Goal: Find specific page/section: Find specific page/section

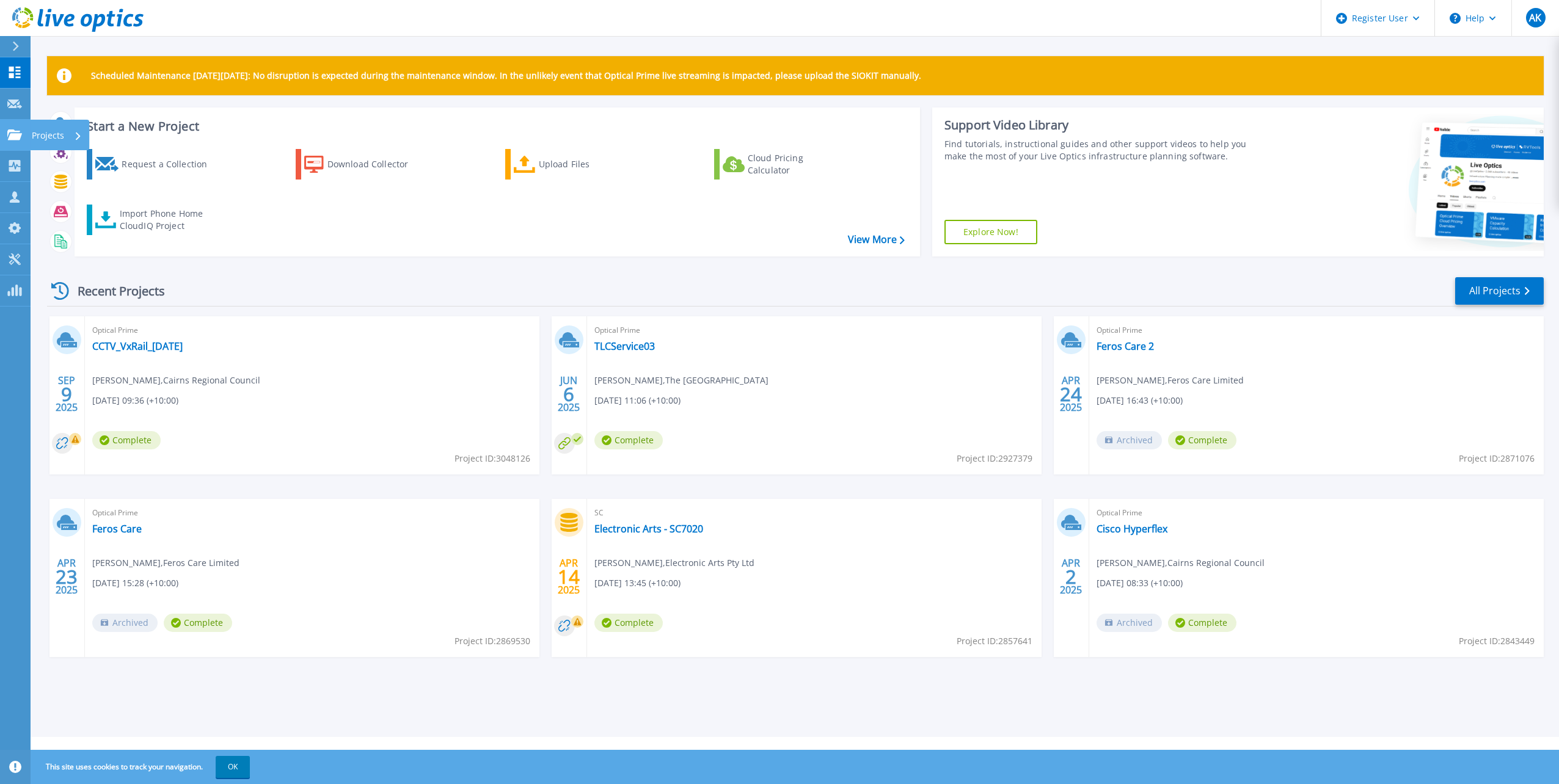
click at [15, 138] on icon at bounding box center [15, 134] width 15 height 11
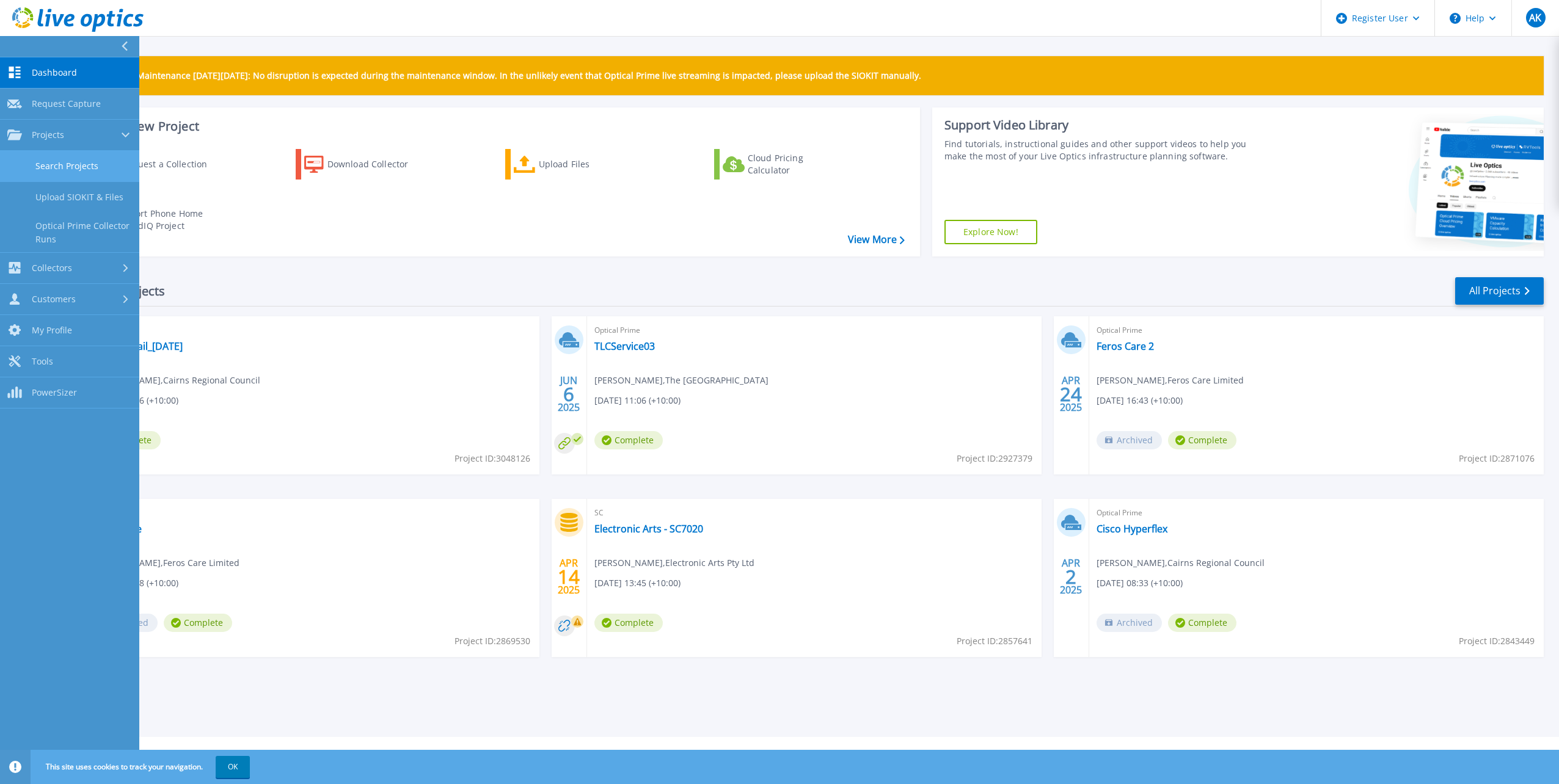
click at [99, 166] on link "Search Projects" at bounding box center [70, 166] width 139 height 31
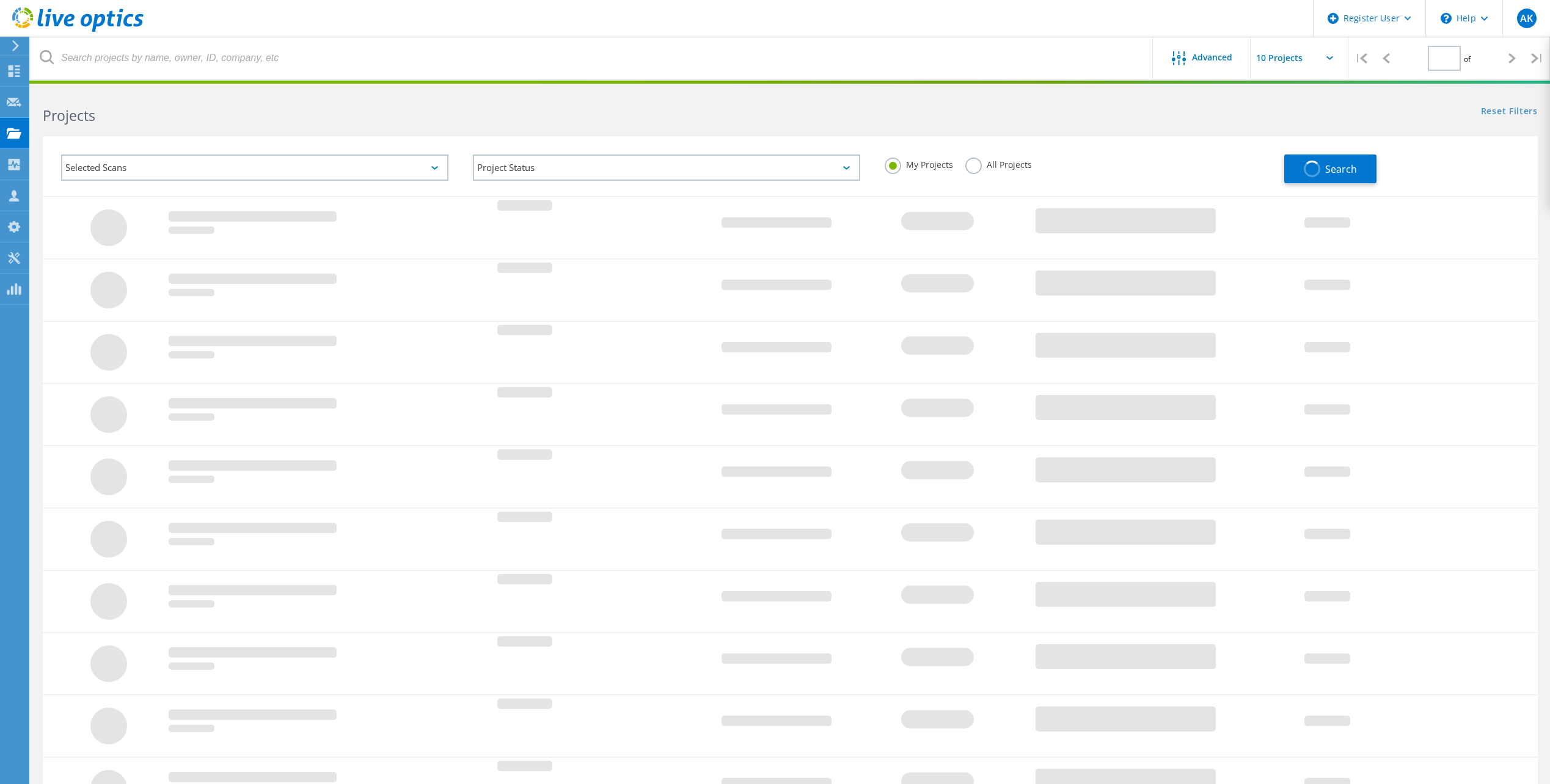
type input "1"
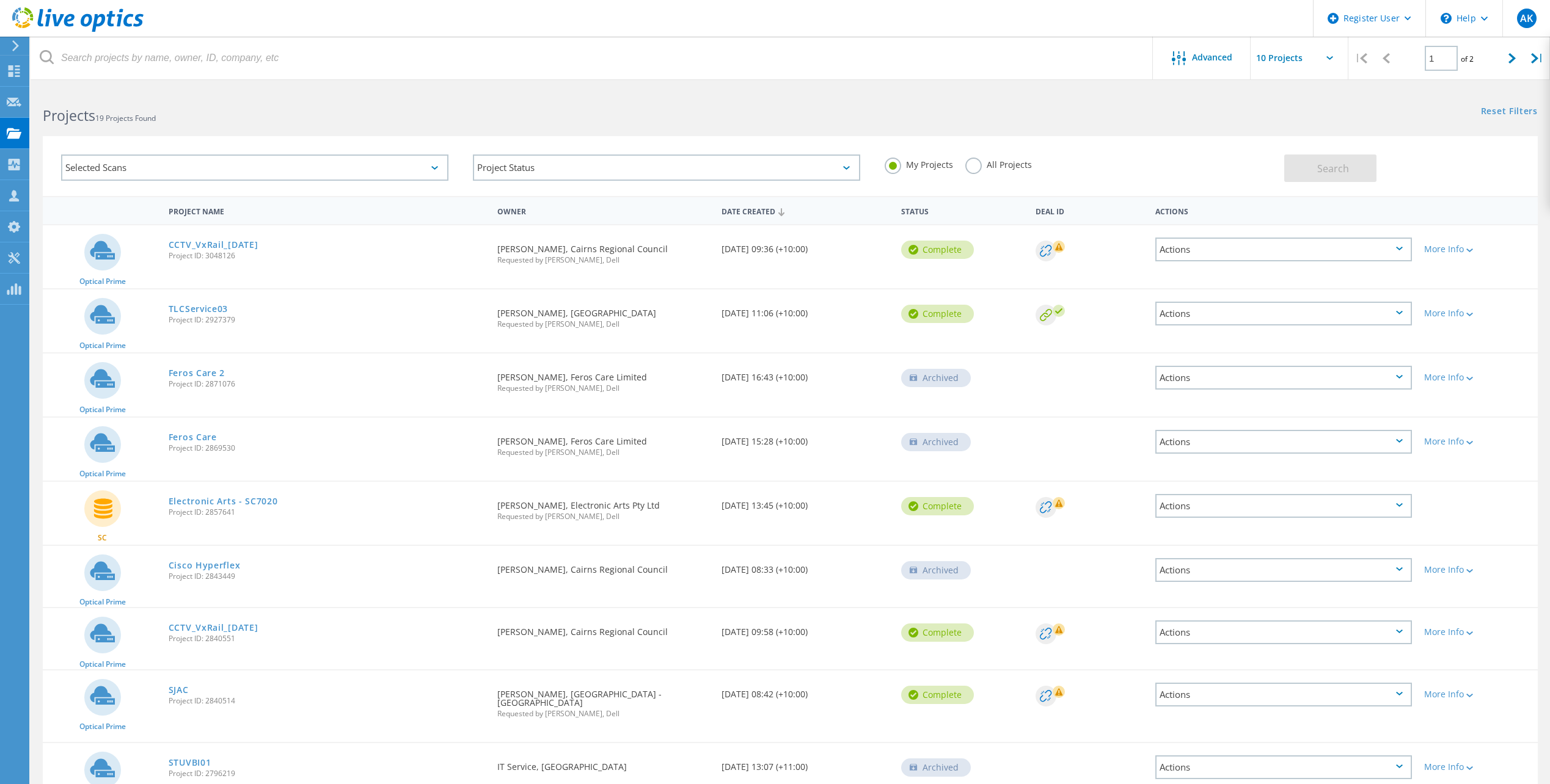
click at [233, 164] on div "Selected Scans" at bounding box center [255, 168] width 388 height 26
click at [370, 127] on div "Selected Scans Server & Cloud Optical Prime AWS Azure Nutanix RVTools Kubernete…" at bounding box center [790, 158] width 1519 height 75
click at [574, 172] on div "Project Status" at bounding box center [667, 168] width 388 height 26
click at [122, 155] on div "Selected Scans" at bounding box center [255, 168] width 388 height 26
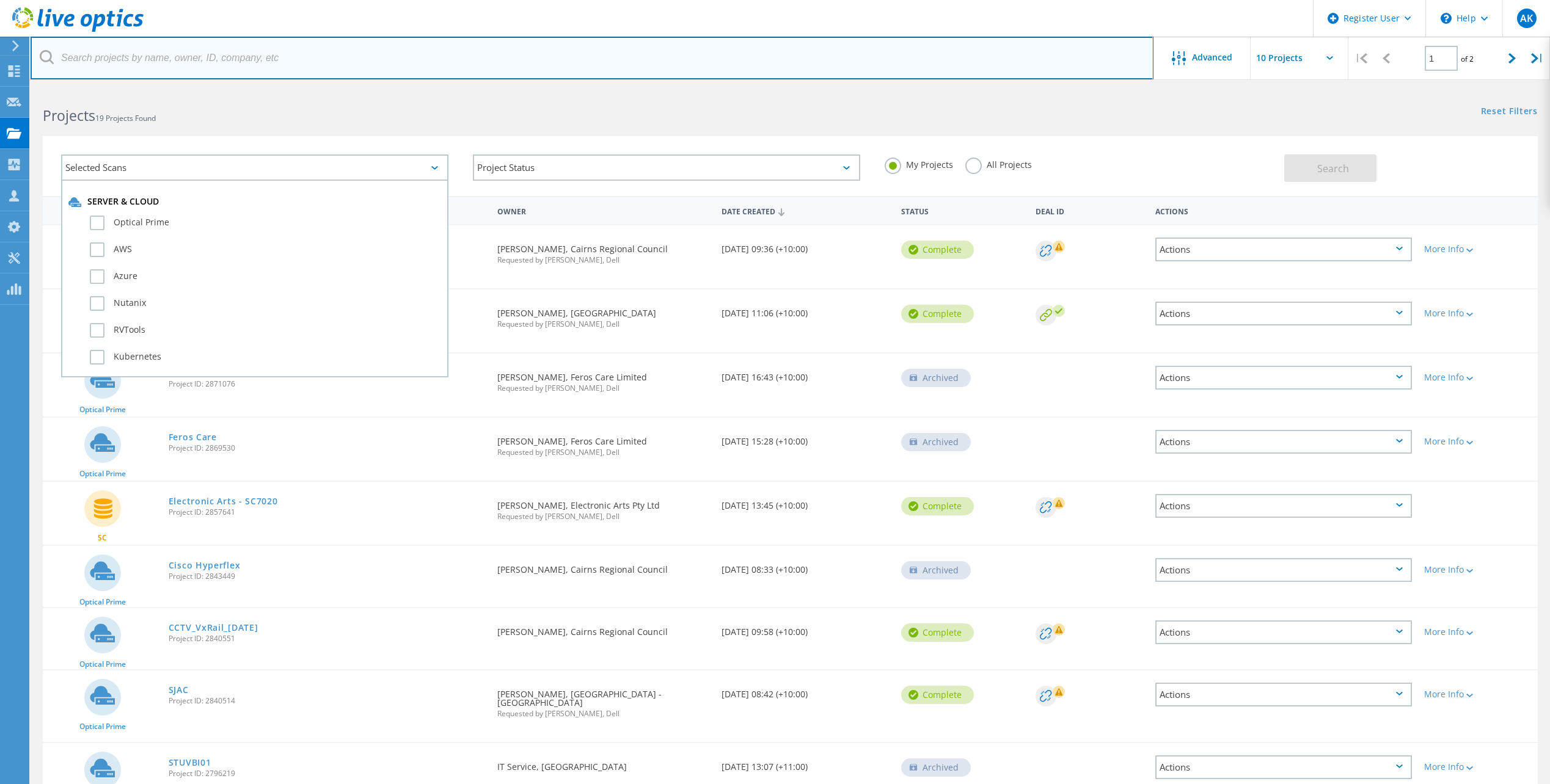
click at [272, 64] on input "text" at bounding box center [592, 58] width 1123 height 43
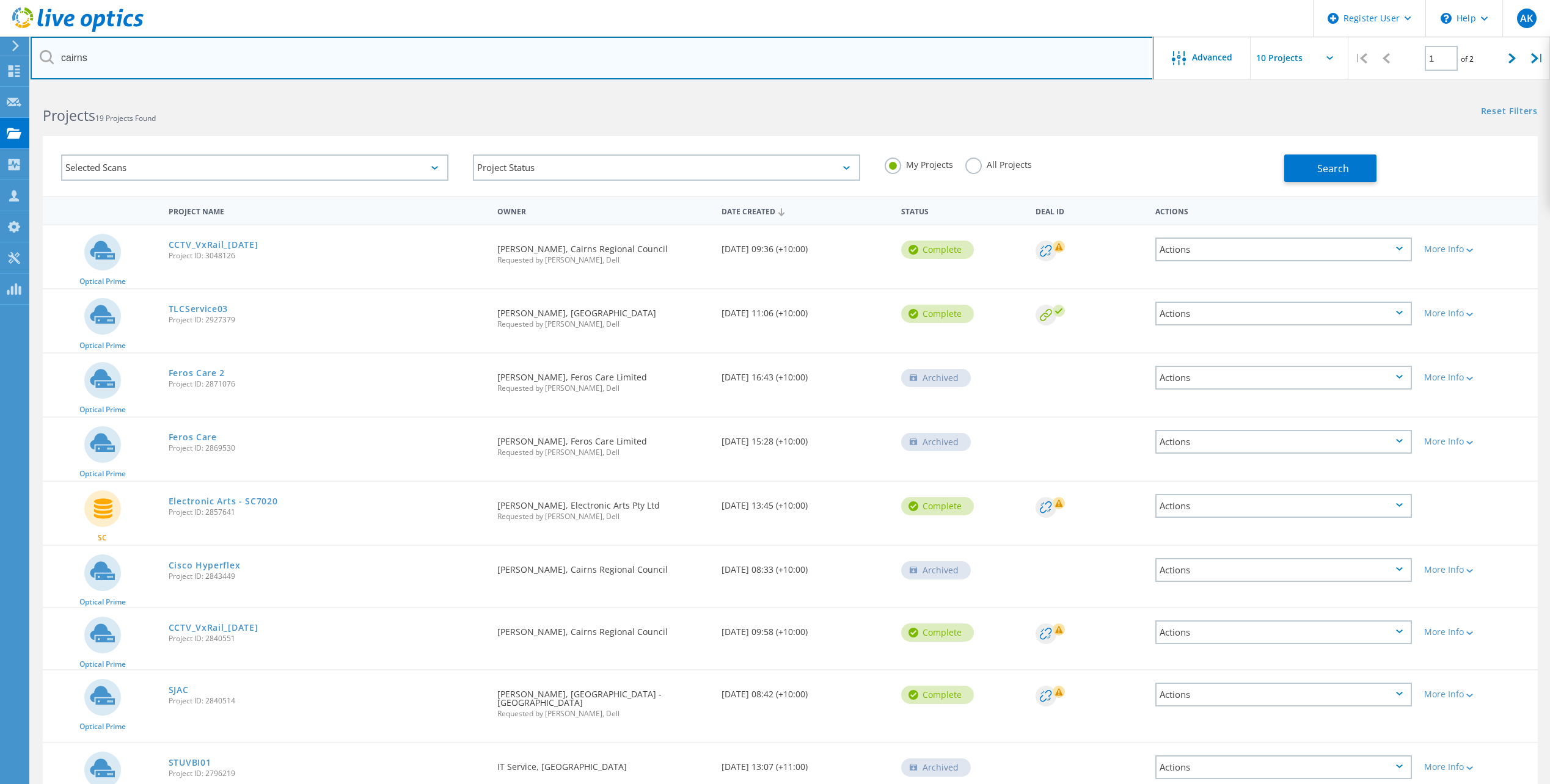
type input "cairns"
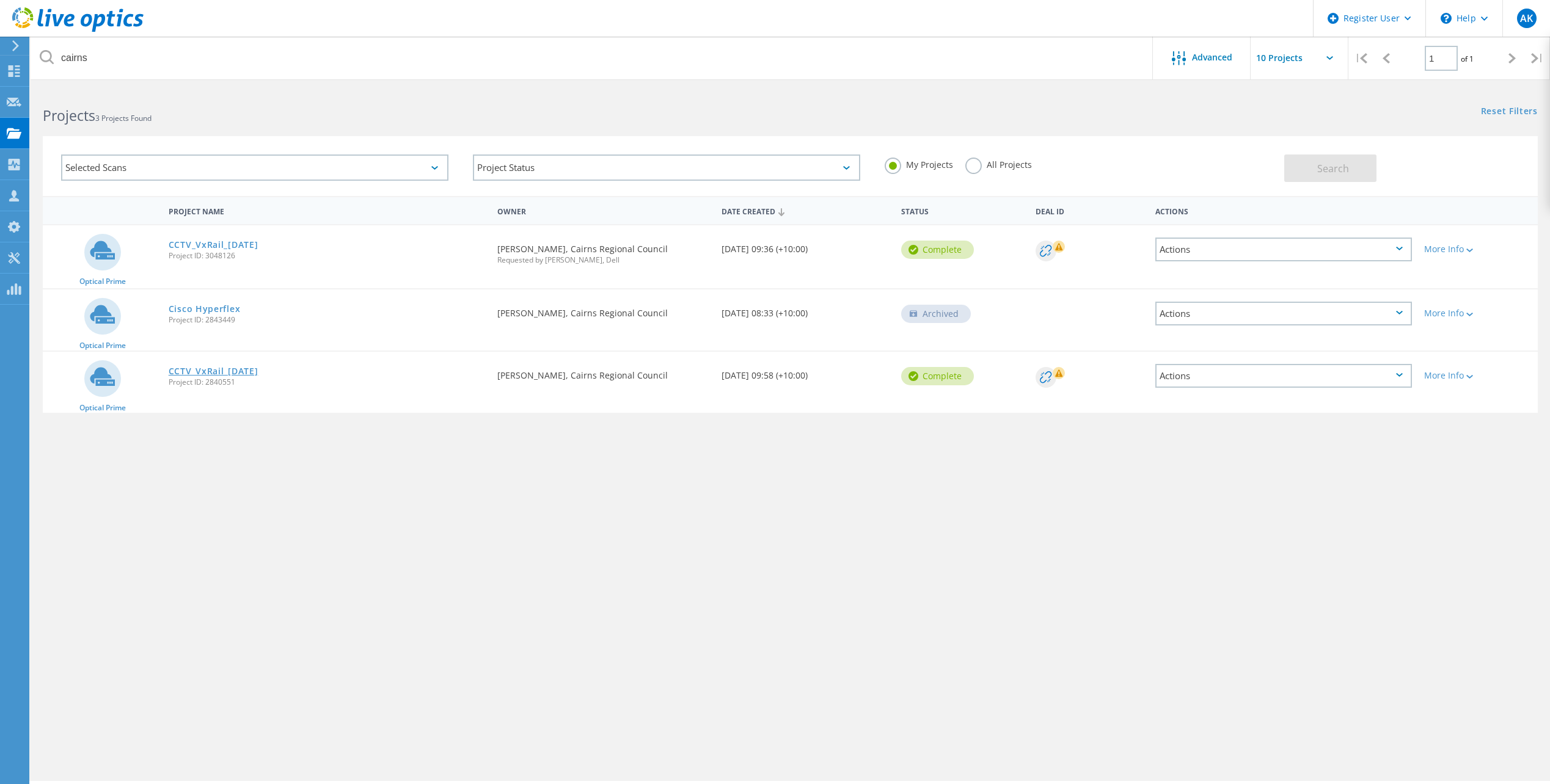
click at [249, 374] on link "CCTV_VxRail_[DATE]" at bounding box center [214, 371] width 89 height 8
